Goal: Transaction & Acquisition: Obtain resource

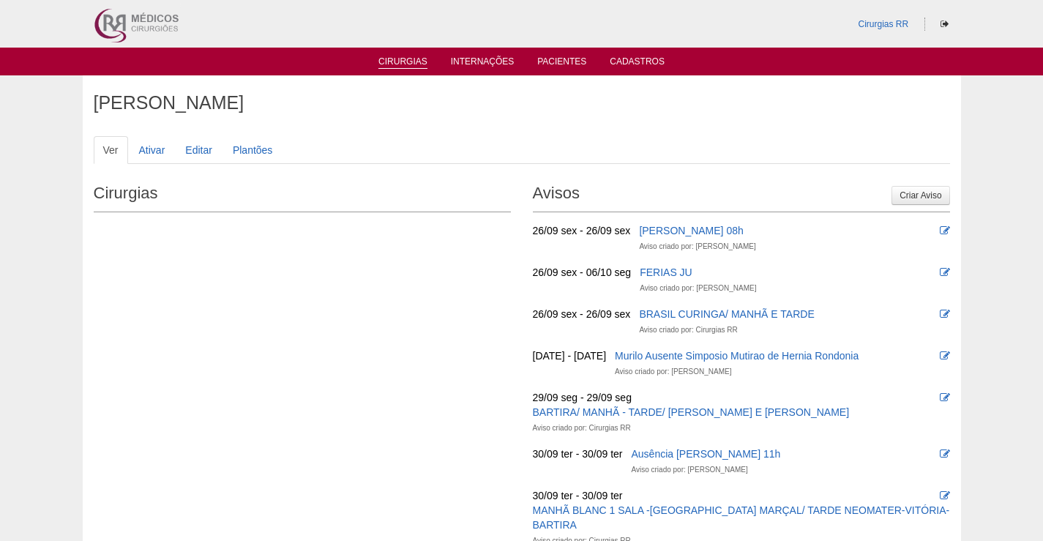
click at [411, 61] on link "Cirurgias" at bounding box center [402, 62] width 49 height 12
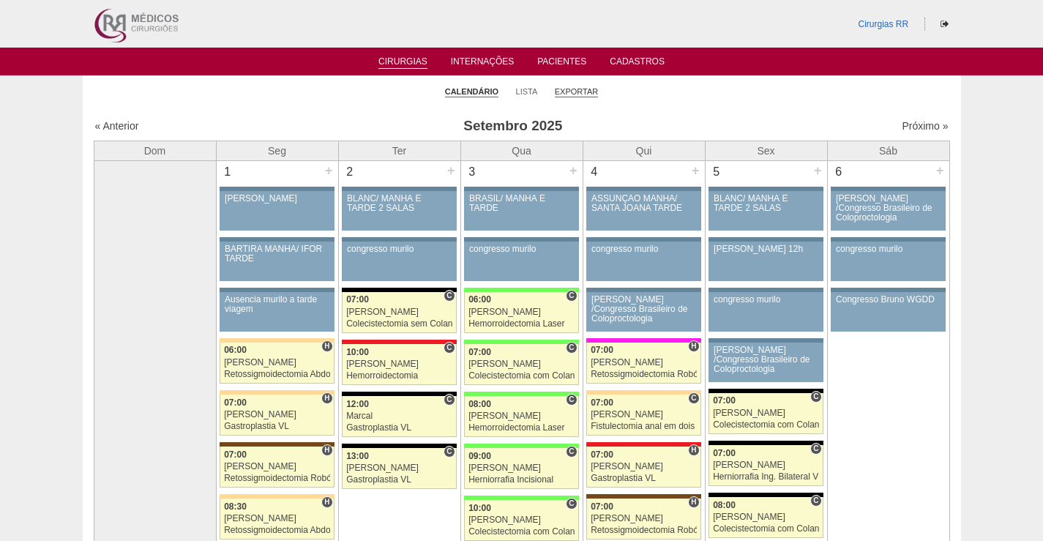
click at [575, 89] on link "Exportar" at bounding box center [577, 91] width 44 height 11
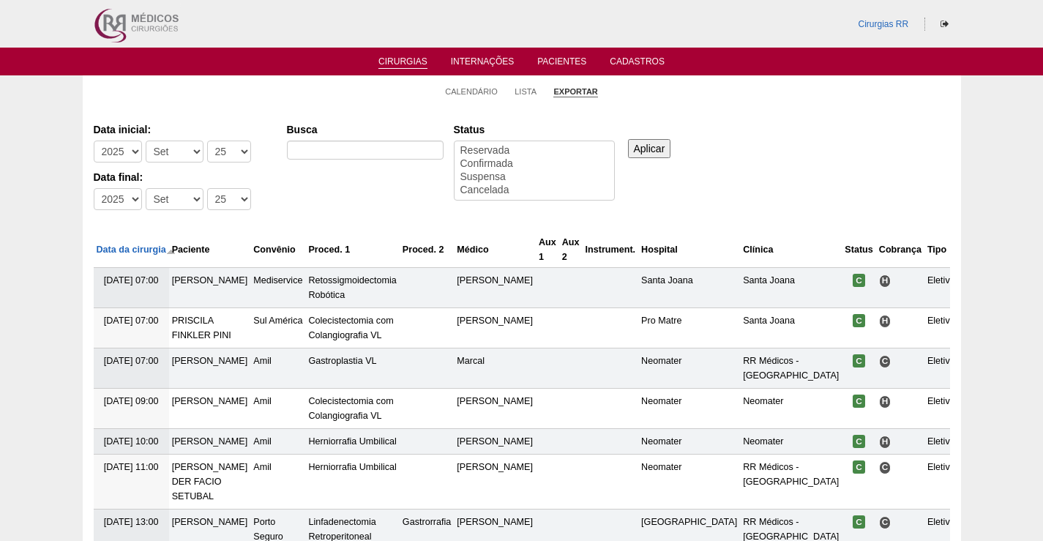
select select
click at [238, 150] on select "-Dia 1 2 3 4 5 6 7 8 9 10 11 12 13 14 15 16 17 18 19 20 21 22 23 24 25 26 27 28…" at bounding box center [229, 152] width 44 height 22
select select "22"
click at [207, 141] on select "-Dia 1 2 3 4 5 6 7 8 9 10 11 12 13 14 15 16 17 18 19 20 21 22 23 24 25 26 27 28…" at bounding box center [229, 152] width 44 height 22
click at [234, 198] on select "-Dia 1 2 3 4 5 6 7 8 9 10 11 12 13 14 15 16 17 18 19 20 21 22 23 24 25 26 27 28…" at bounding box center [229, 199] width 44 height 22
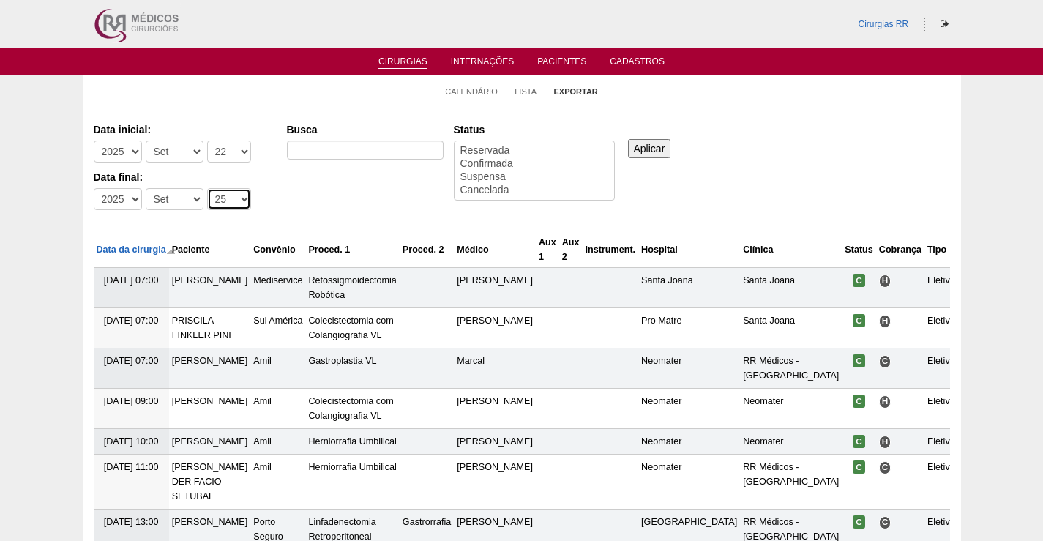
select select "22"
click at [207, 188] on select "-Dia 1 2 3 4 5 6 7 8 9 10 11 12 13 14 15 16 17 18 19 20 21 22 23 24 25 26 27 28…" at bounding box center [229, 199] width 44 height 22
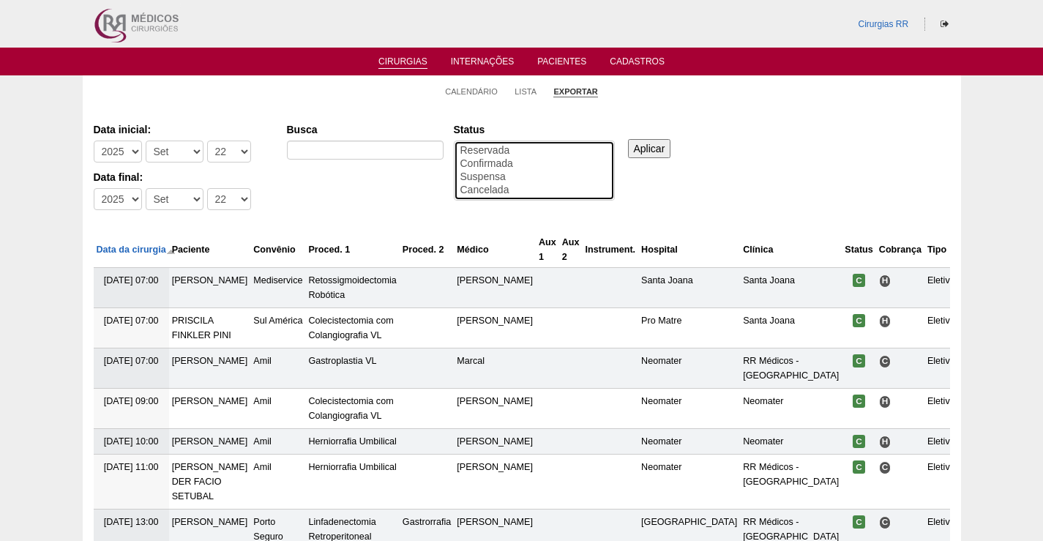
select select "conf"
click at [494, 160] on option "Confirmada" at bounding box center [534, 163] width 151 height 13
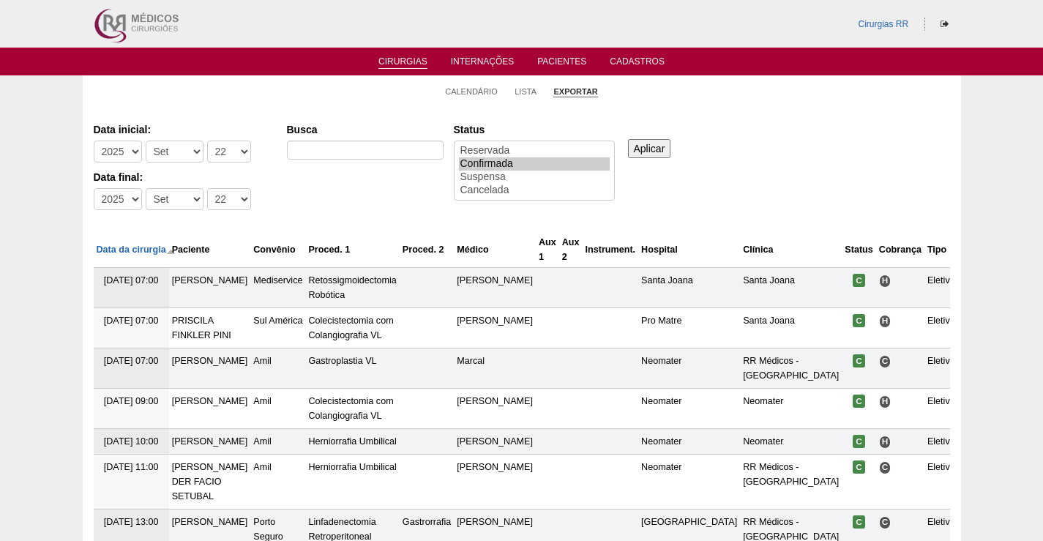
click at [646, 151] on input "Aplicar" at bounding box center [649, 148] width 43 height 19
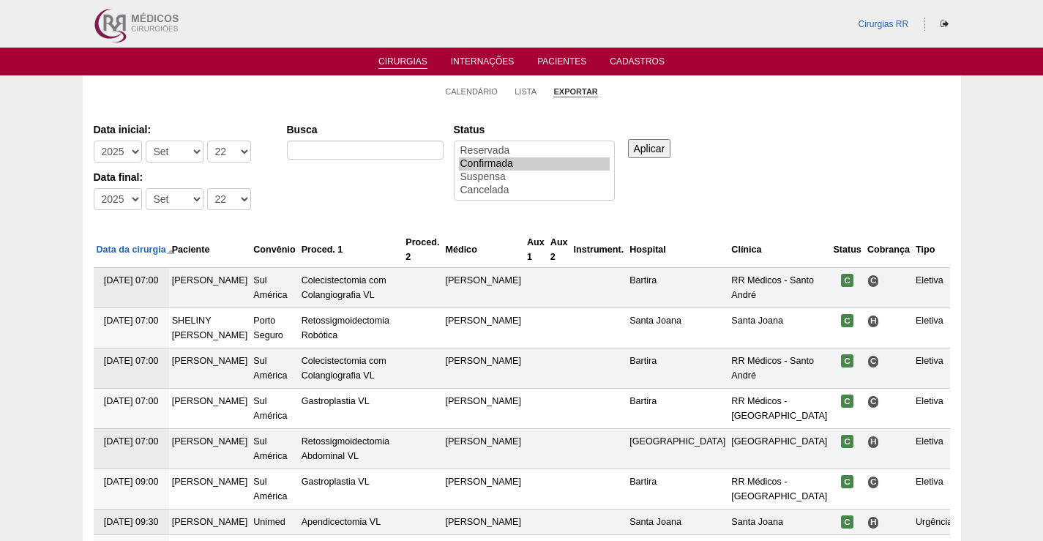
click at [657, 147] on input "Aplicar" at bounding box center [649, 148] width 43 height 19
click at [648, 149] on input "Aplicar" at bounding box center [649, 148] width 43 height 19
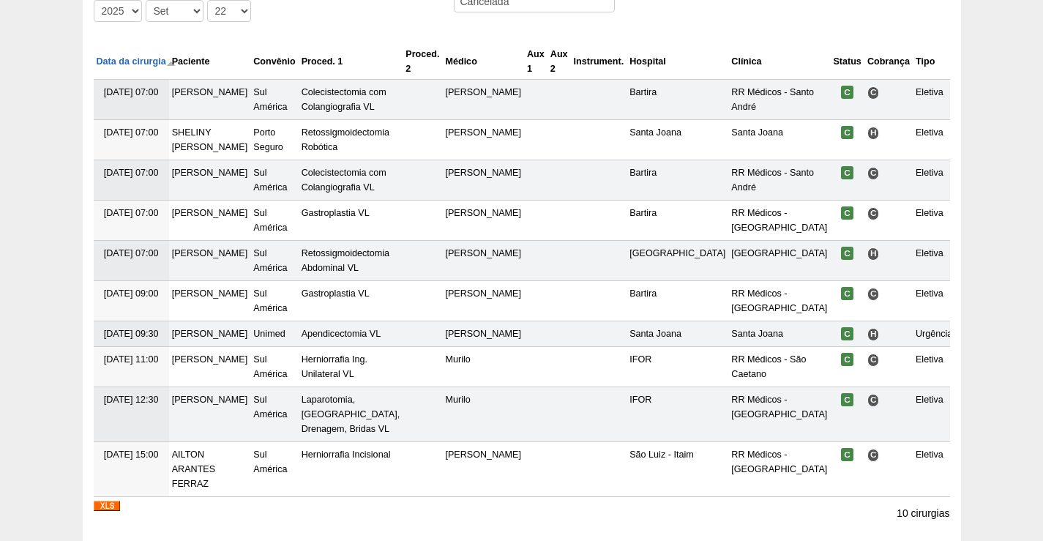
scroll to position [287, 0]
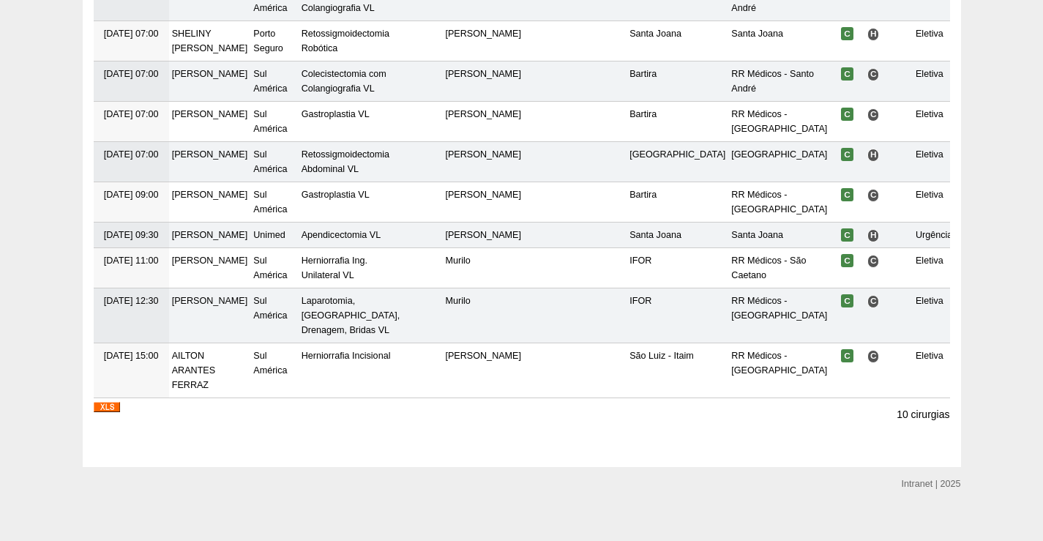
click at [103, 402] on img at bounding box center [107, 407] width 26 height 10
